Goal: Task Accomplishment & Management: Manage account settings

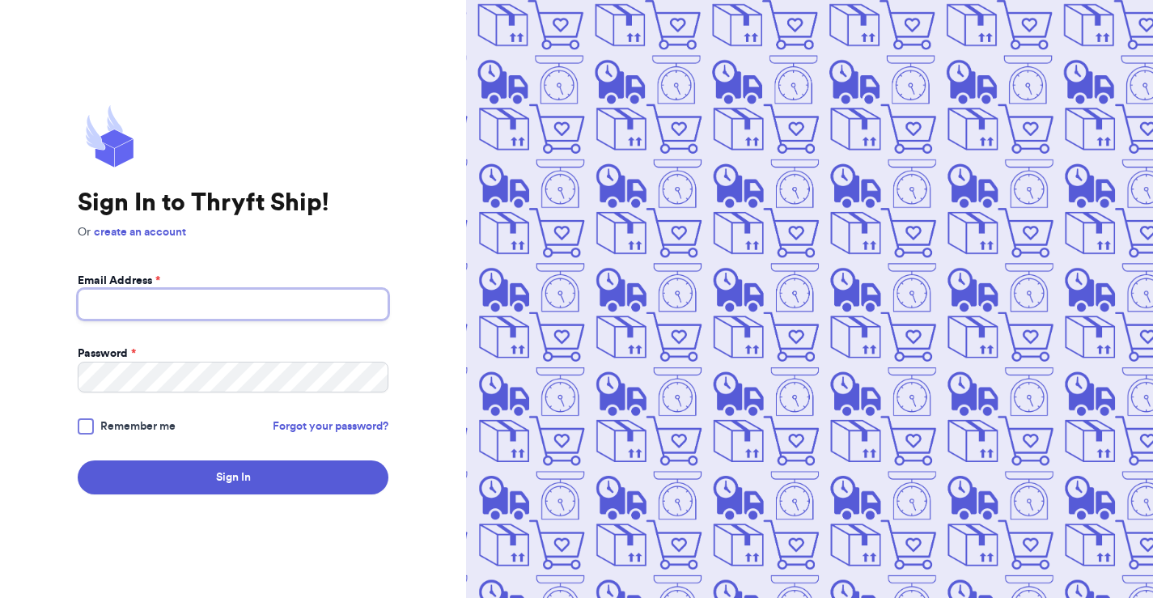
click at [260, 306] on input "Email Address *" at bounding box center [233, 304] width 311 height 31
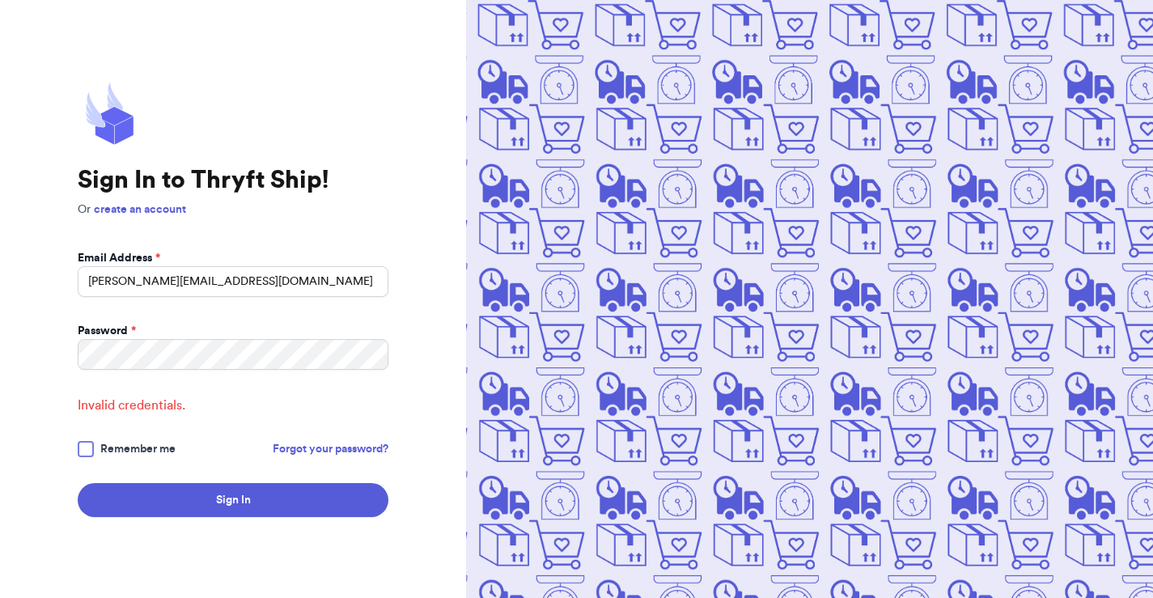
click at [128, 297] on form "Email Address * [PERSON_NAME][EMAIL_ADDRESS][DOMAIN_NAME] Password * Invalid cr…" at bounding box center [233, 383] width 311 height 267
click at [131, 279] on input "[PERSON_NAME][EMAIL_ADDRESS][DOMAIN_NAME]" at bounding box center [233, 281] width 311 height 31
type input "[PERSON_NAME][EMAIL_ADDRESS][DOMAIN_NAME]"
click at [78, 483] on button "Sign In" at bounding box center [233, 500] width 311 height 34
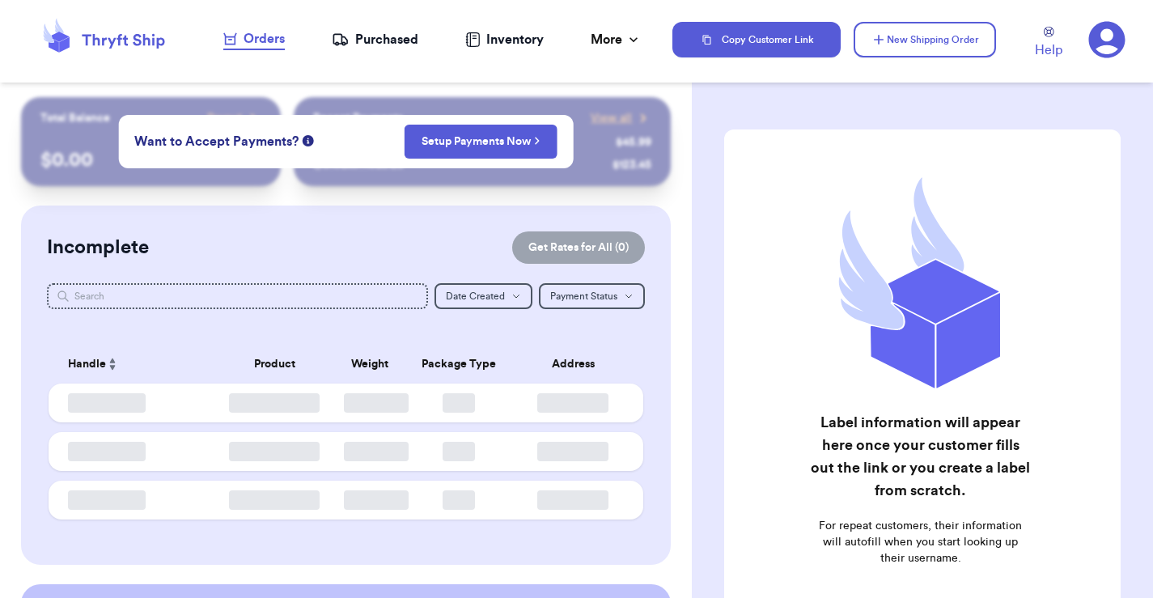
checkbox input "false"
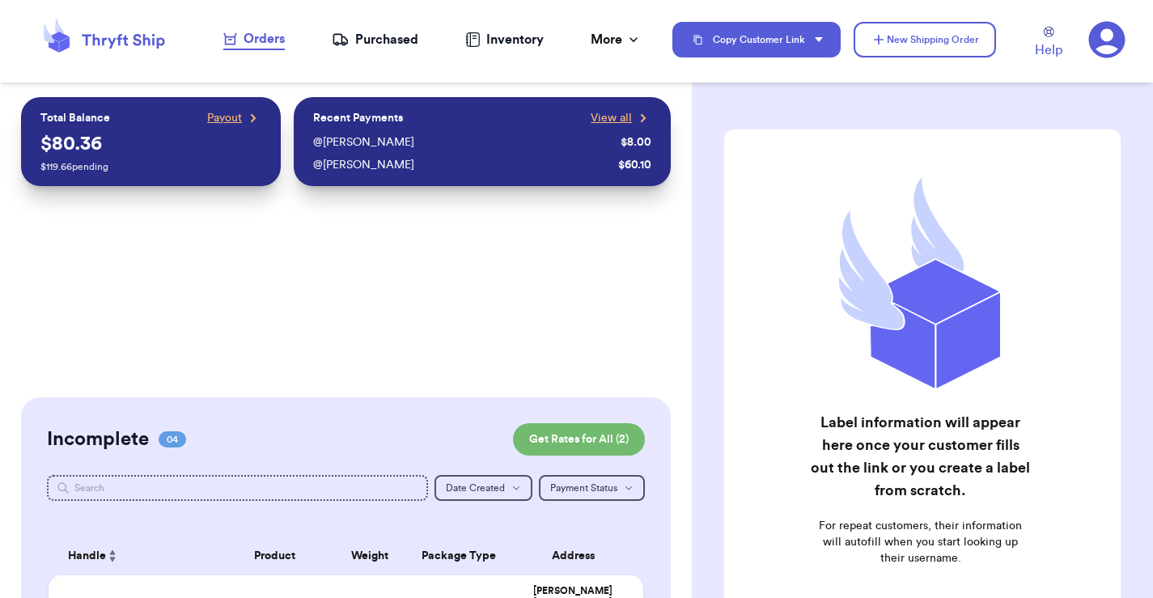
click at [1148, 61] on div "Copy Customer Link New Shipping Order Help" at bounding box center [912, 39] width 480 height 53
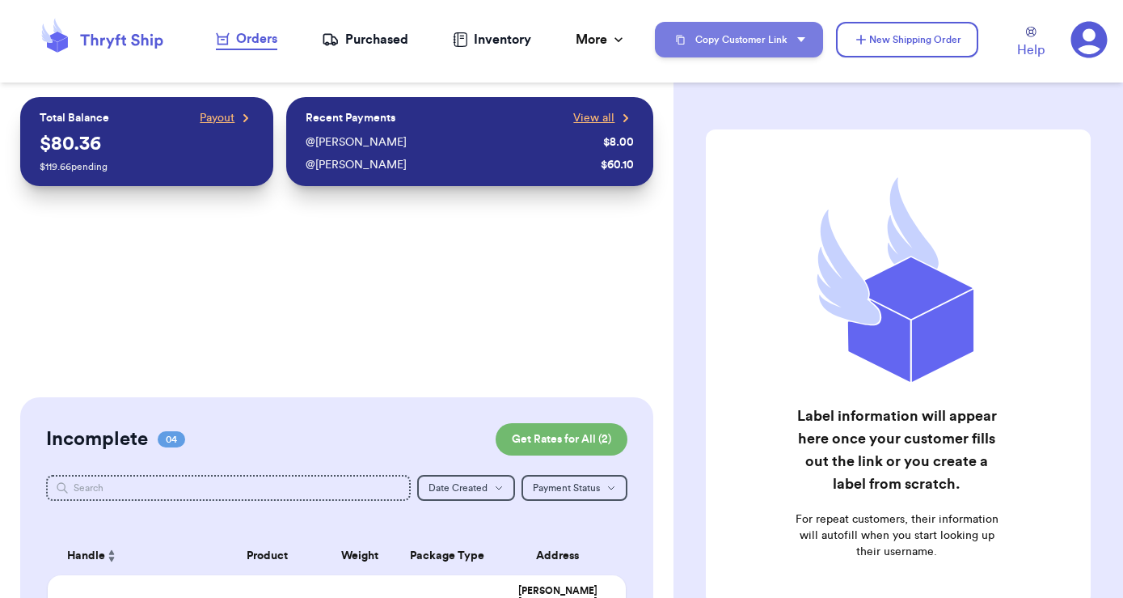
click at [774, 49] on button "Copy Customer Link" at bounding box center [739, 40] width 168 height 36
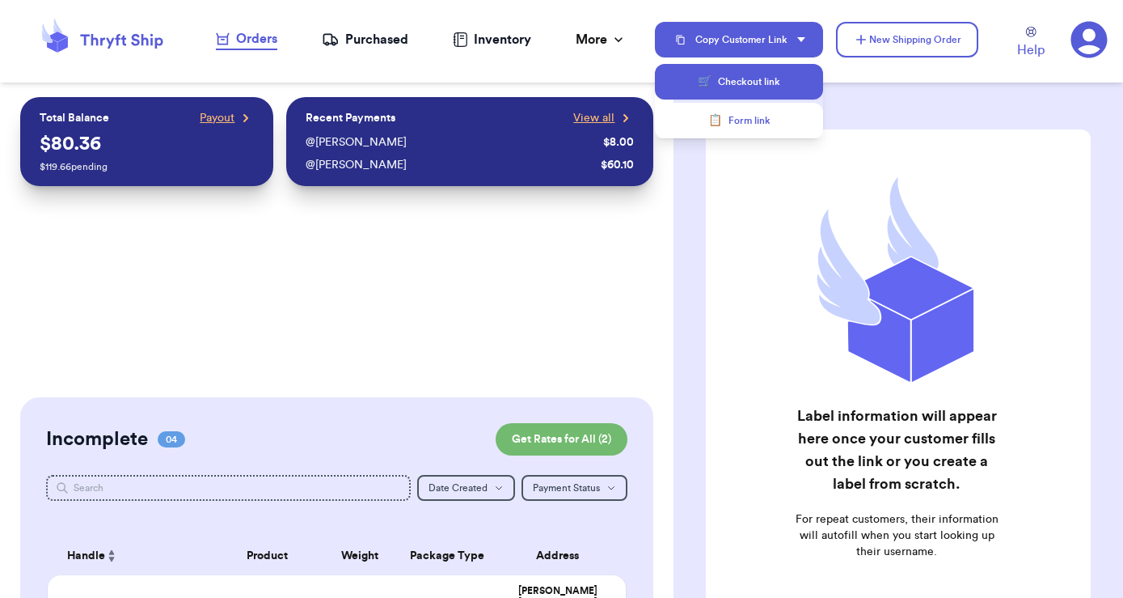
click at [759, 72] on button "🛒 Checkout link" at bounding box center [739, 82] width 168 height 36
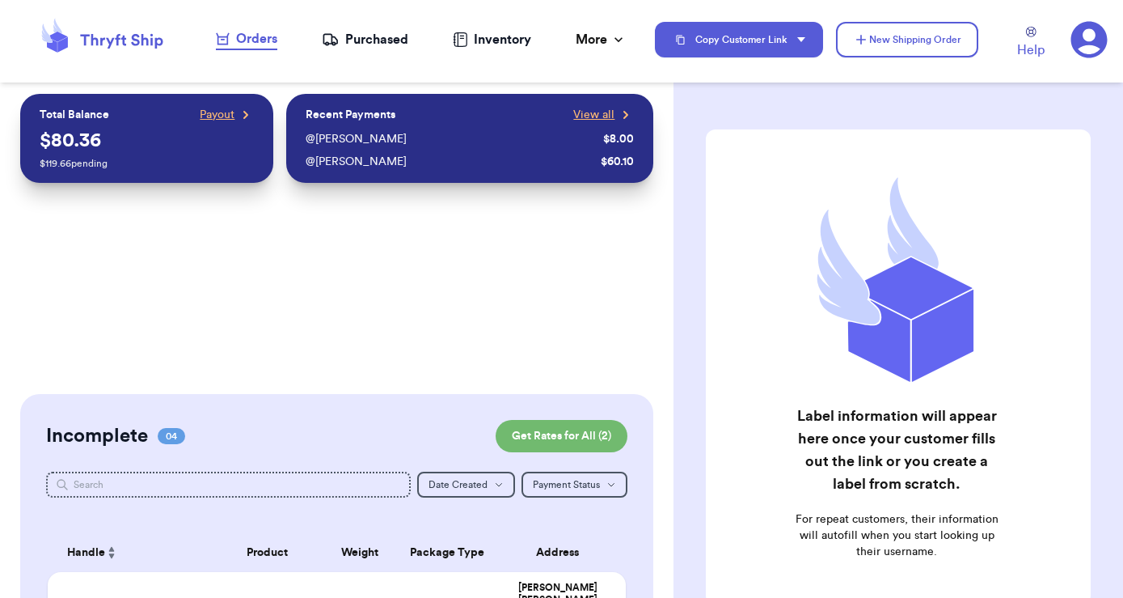
scroll to position [3, 0]
